Goal: Find specific page/section: Find specific page/section

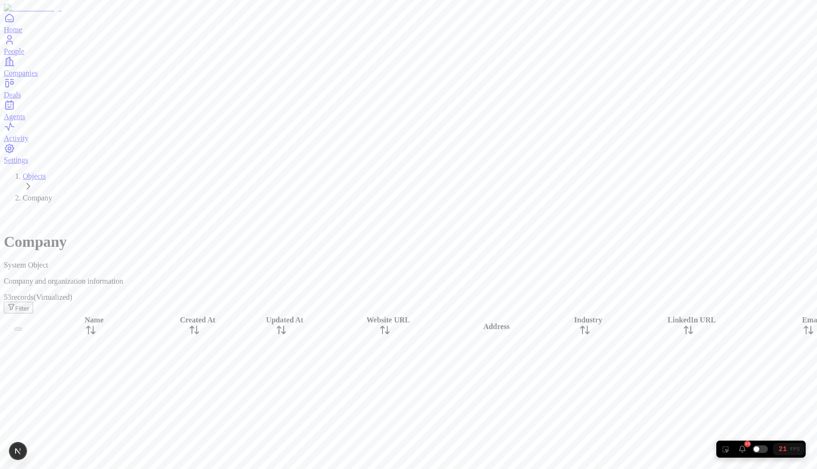
scroll to position [1007, 0]
